Goal: Navigation & Orientation: Find specific page/section

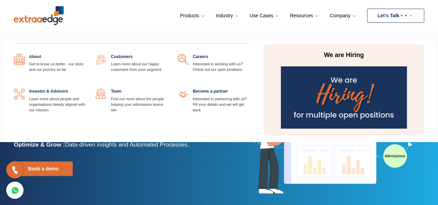
click at [348, 16] on link "Company" at bounding box center [342, 16] width 25 height 10
click at [351, 16] on link "Company" at bounding box center [342, 16] width 25 height 10
click at [343, 13] on link "Company" at bounding box center [342, 16] width 25 height 10
click at [309, 96] on img at bounding box center [344, 97] width 126 height 62
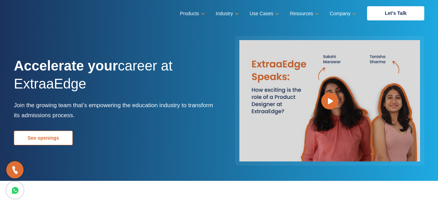
click at [66, 136] on link "See openings" at bounding box center [43, 138] width 59 height 15
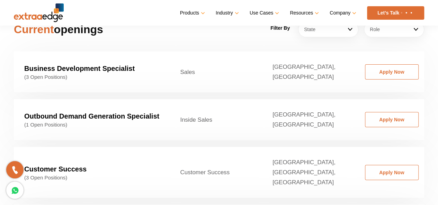
scroll to position [1087, 0]
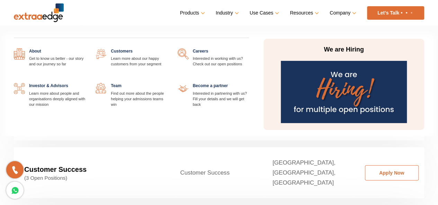
click at [338, 15] on link "Company" at bounding box center [342, 13] width 25 height 10
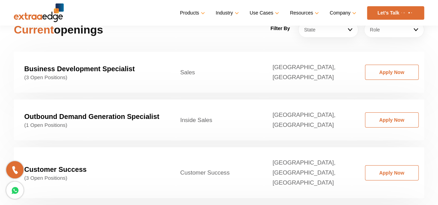
scroll to position [0, 0]
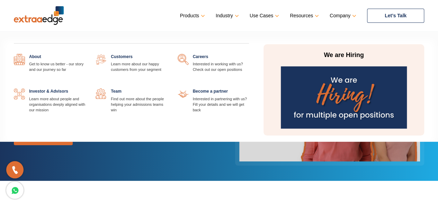
click at [167, 54] on link at bounding box center [167, 54] width 0 height 0
